Goal: Transaction & Acquisition: Purchase product/service

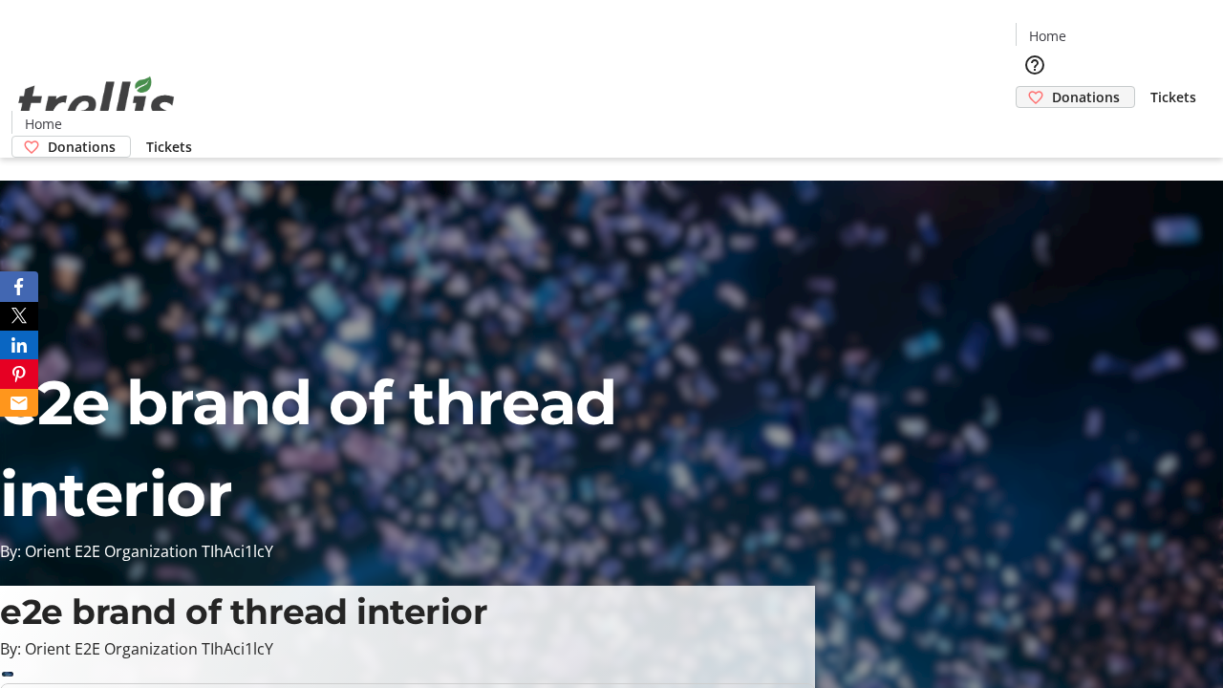
click at [1052, 87] on span "Donations" at bounding box center [1086, 97] width 68 height 20
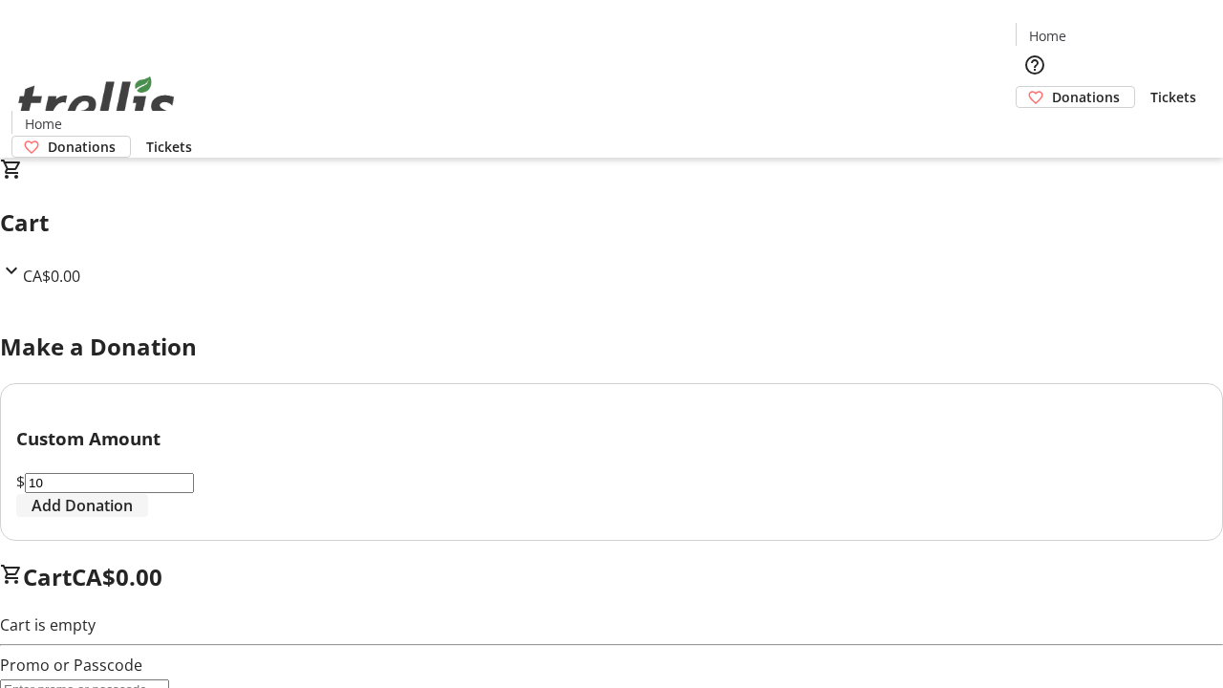
click at [133, 517] on span "Add Donation" at bounding box center [82, 505] width 101 height 23
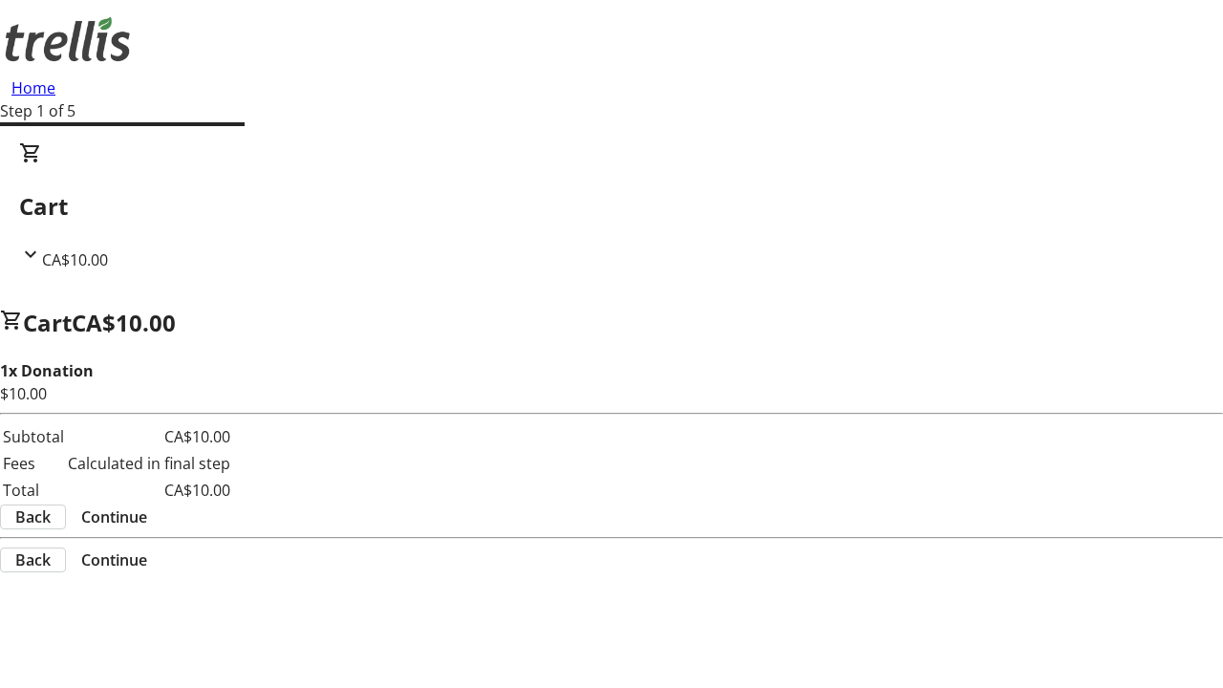
select select "CA"
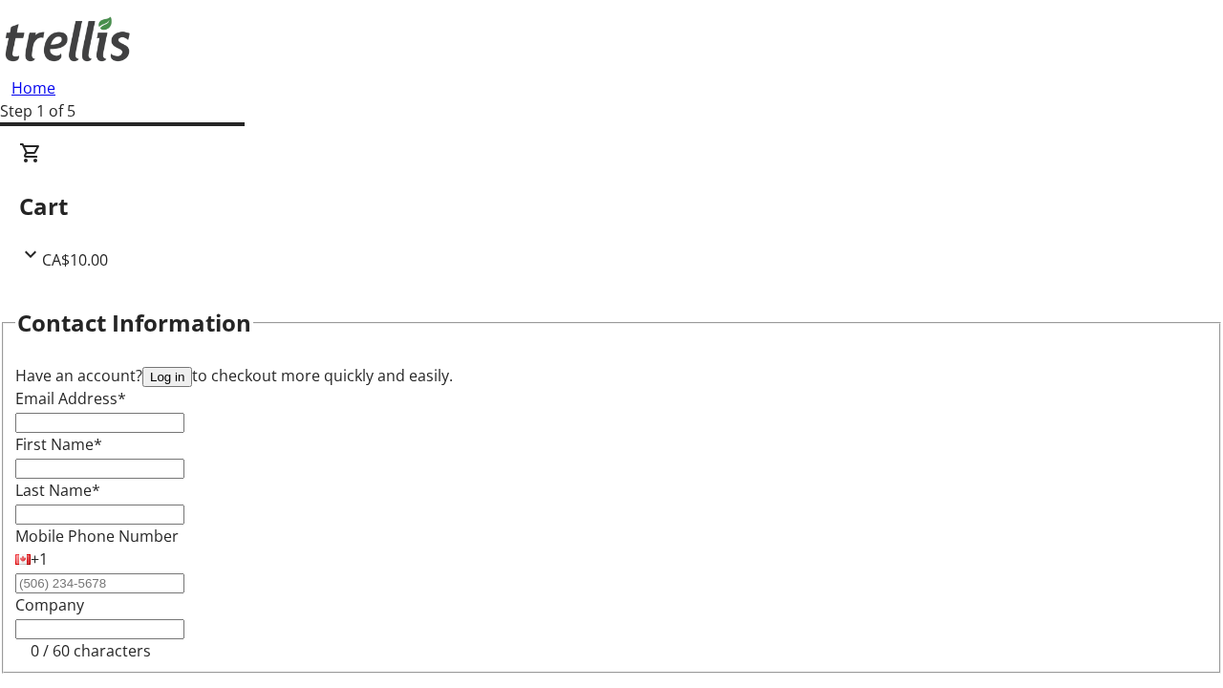
click at [192, 367] on button "Log in" at bounding box center [167, 377] width 50 height 20
